Goal: Entertainment & Leisure: Consume media (video, audio)

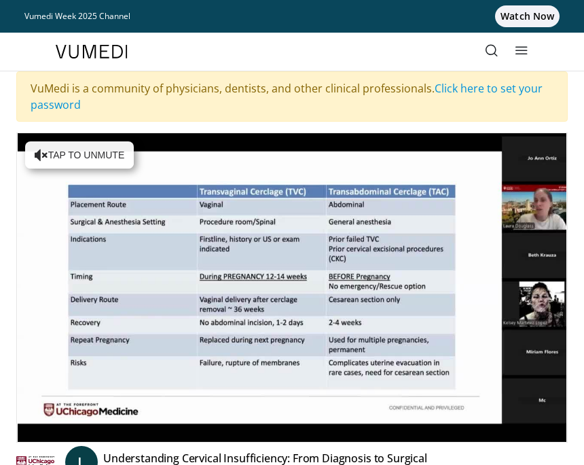
click at [313, 119] on div "VuMedi is a community of physicians, dentists, and other clinical professionals…" at bounding box center [292, 96] width 552 height 50
click at [578, 156] on div "**********" at bounding box center [292, 430] width 572 height 597
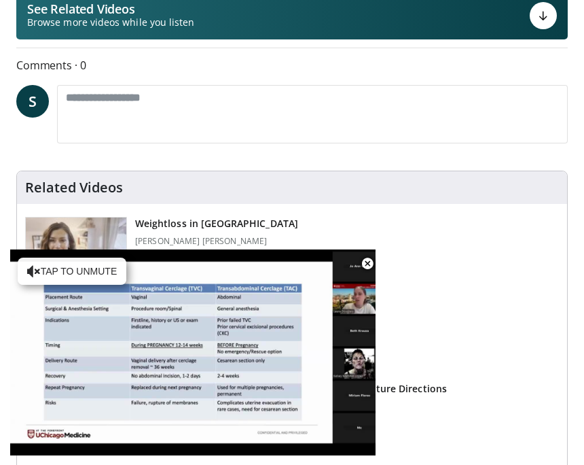
scroll to position [249, 0]
